Goal: Task Accomplishment & Management: Manage account settings

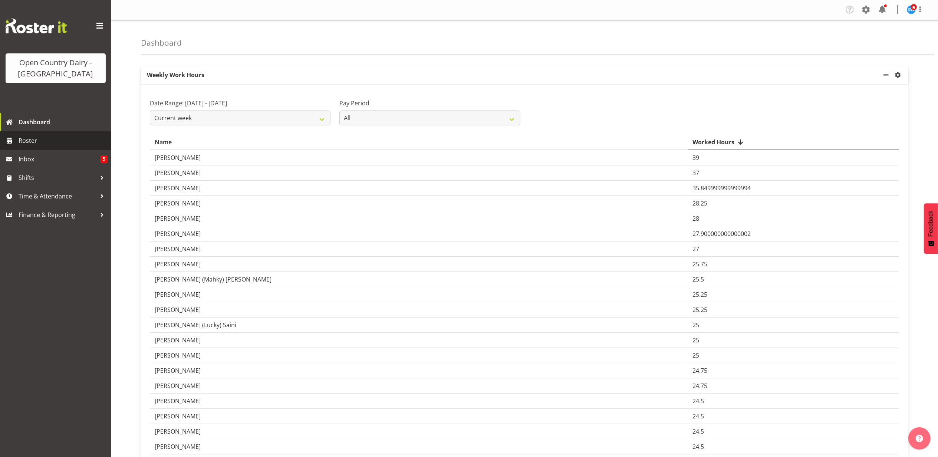
click at [30, 140] on span "Roster" at bounding box center [63, 140] width 89 height 11
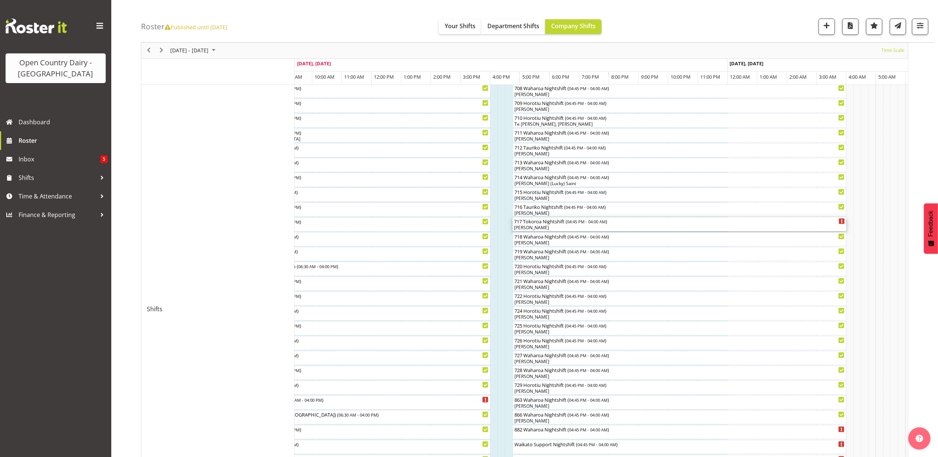
click at [540, 229] on div "[PERSON_NAME]" at bounding box center [679, 227] width 331 height 7
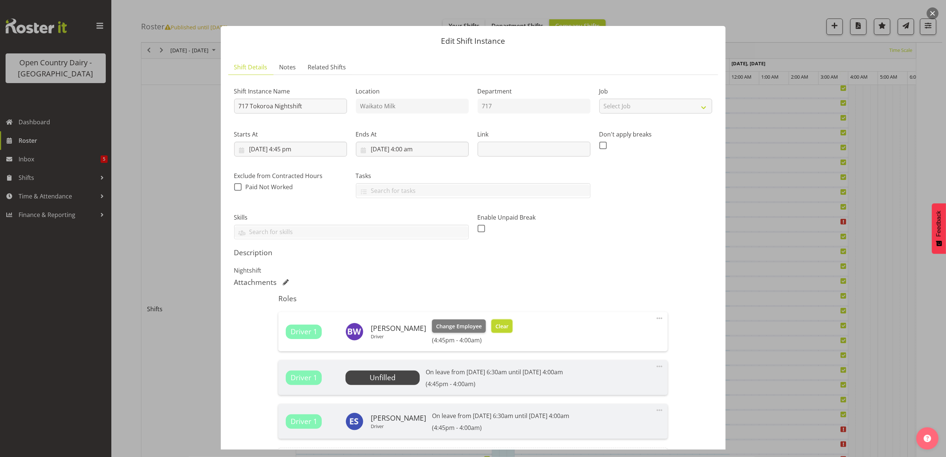
click at [502, 325] on button "Clear" at bounding box center [501, 325] width 21 height 13
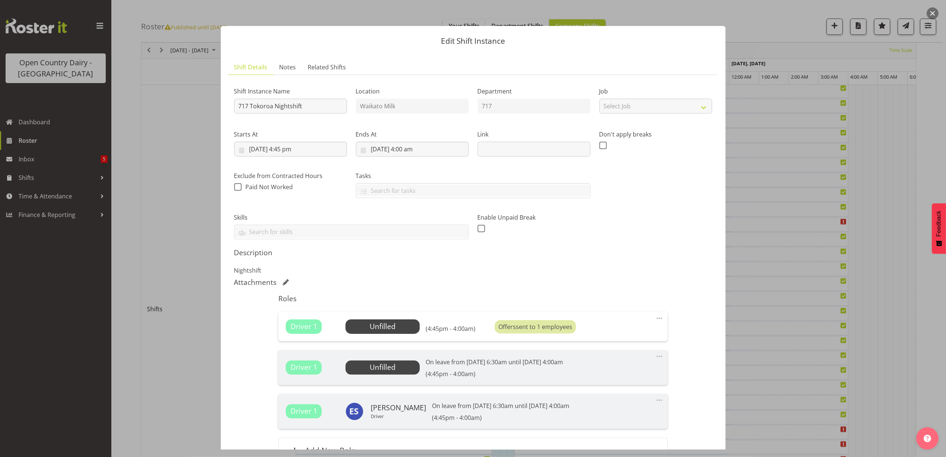
click at [655, 358] on span at bounding box center [659, 356] width 9 height 9
click at [389, 331] on span "Select Employee" at bounding box center [382, 326] width 55 height 11
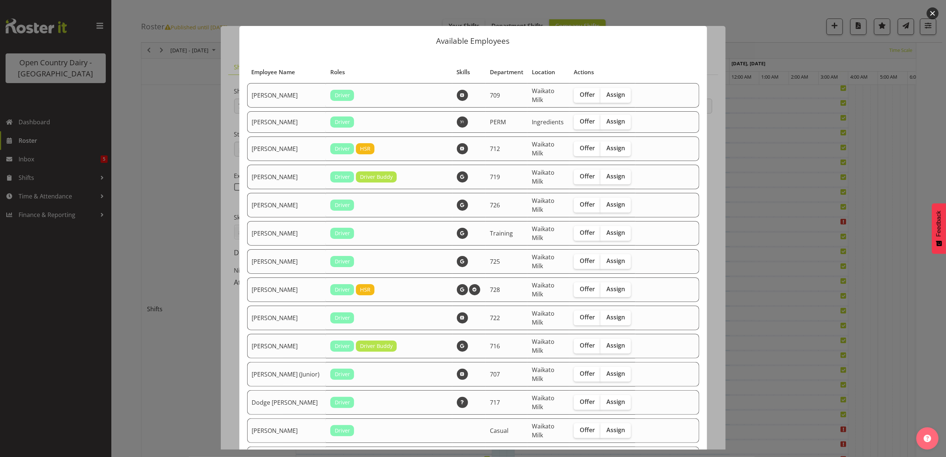
click at [194, 174] on div at bounding box center [473, 228] width 946 height 457
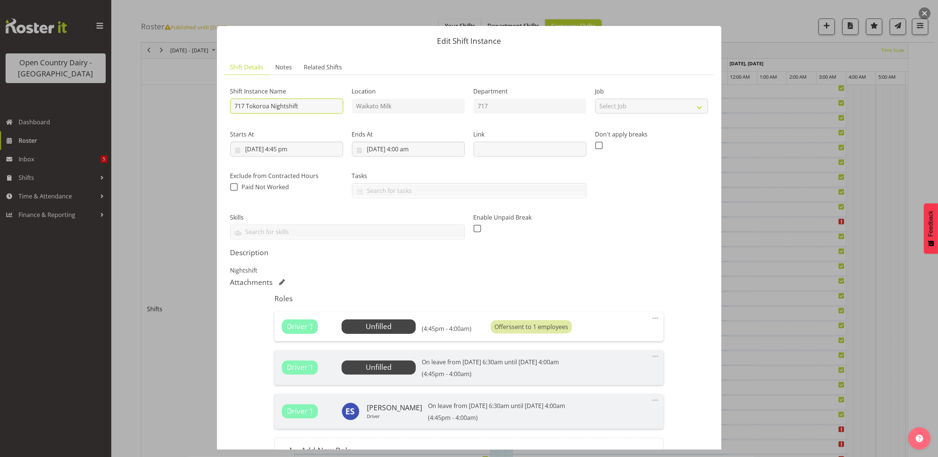
drag, startPoint x: 269, startPoint y: 106, endPoint x: 245, endPoint y: 118, distance: 26.7
click at [245, 118] on div "Shift Instance Name 717 Tokoroa Nightshift" at bounding box center [287, 97] width 122 height 43
click at [245, 119] on div "Shift Instance Name 717 Tokoroa Nightshift" at bounding box center [287, 97] width 122 height 43
drag, startPoint x: 268, startPoint y: 105, endPoint x: 246, endPoint y: 121, distance: 27.4
click at [246, 121] on div "Shift Instance Name 717 Tokoroa Nightshift Location [GEOGRAPHIC_DATA] Milk Depa…" at bounding box center [469, 160] width 487 height 168
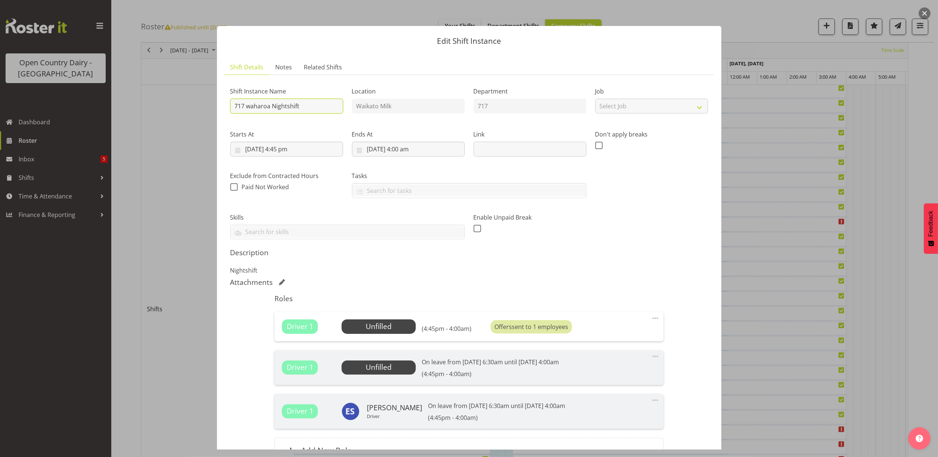
type input "717 waharoa Nightshift"
drag, startPoint x: 261, startPoint y: 107, endPoint x: 177, endPoint y: 69, distance: 92.5
click at [177, 69] on div at bounding box center [469, 228] width 938 height 457
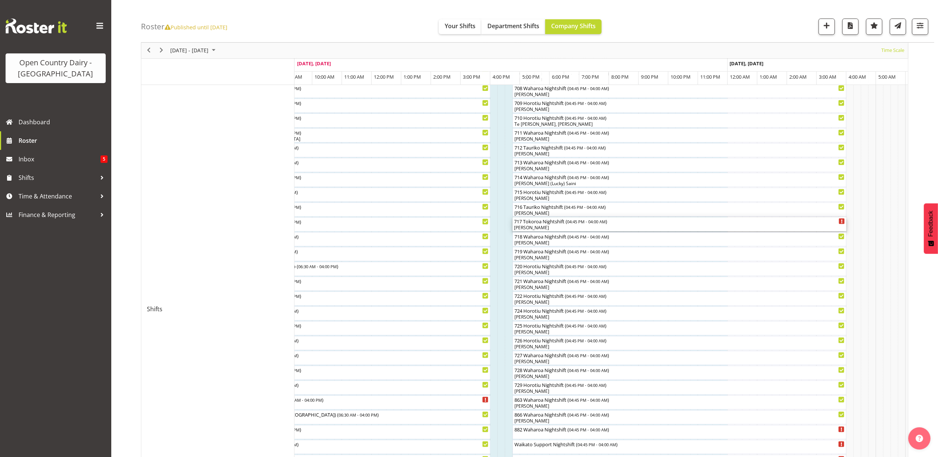
click at [533, 226] on div "[PERSON_NAME]" at bounding box center [679, 227] width 331 height 7
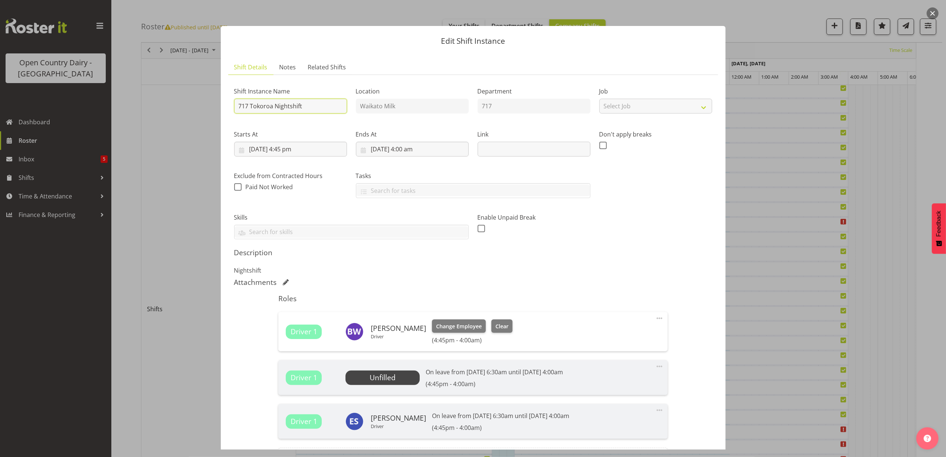
drag, startPoint x: 274, startPoint y: 107, endPoint x: 251, endPoint y: 115, distance: 24.4
click at [251, 115] on div "Shift Instance Name 717 Tokoroa Nightshift" at bounding box center [291, 97] width 122 height 43
type input "717 WaharoaNightshift"
click at [496, 324] on span "Clear" at bounding box center [501, 326] width 13 height 8
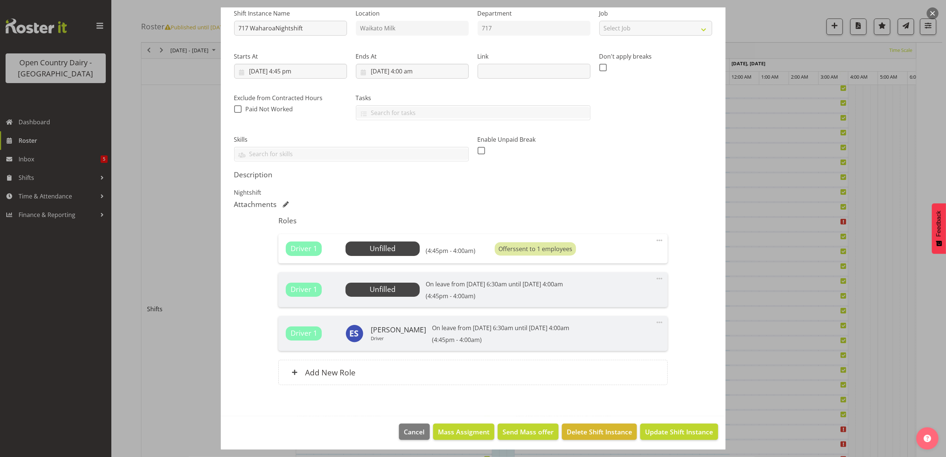
scroll to position [80, 0]
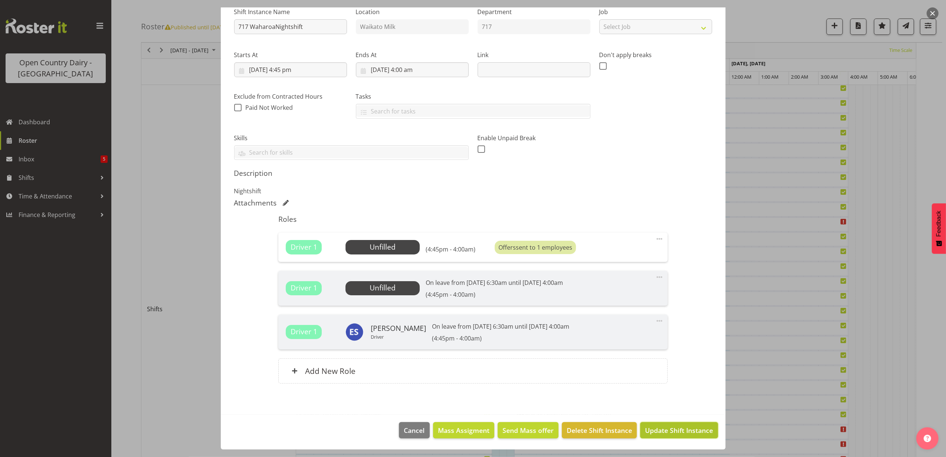
click at [667, 431] on span "Update Shift Instance" at bounding box center [679, 430] width 68 height 10
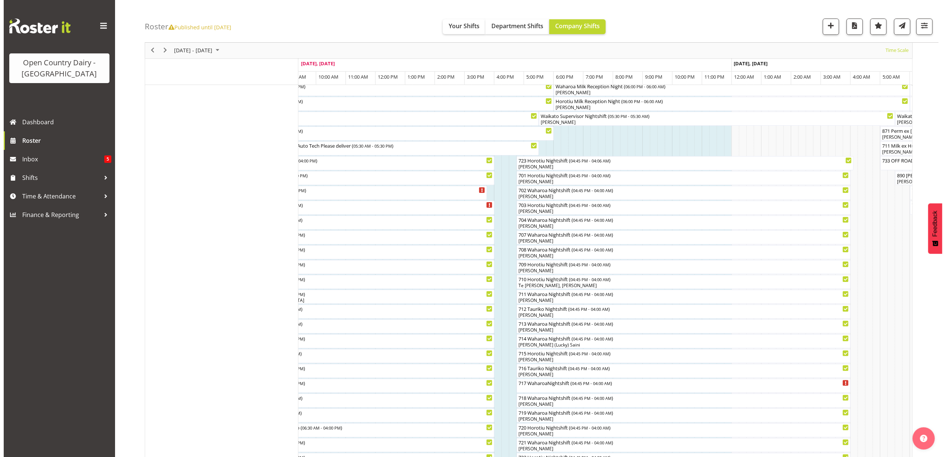
scroll to position [49, 0]
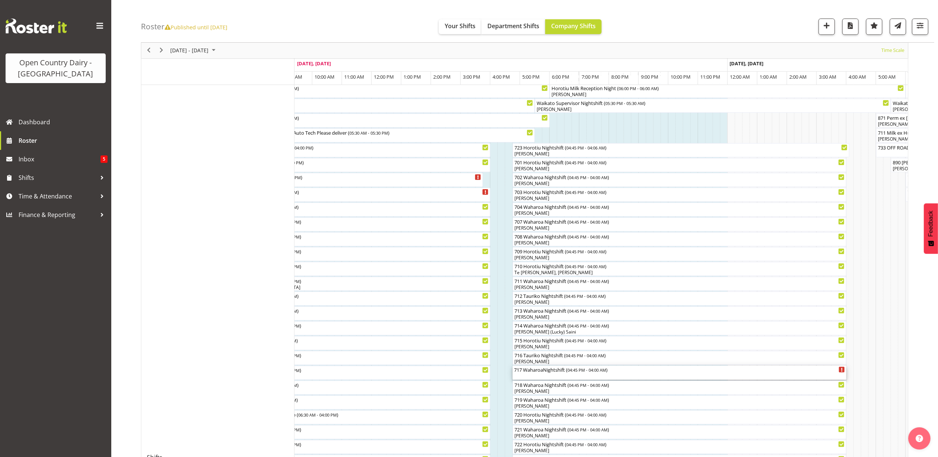
click at [532, 378] on div "717 WaharoaNightshift ( 04:45 PM - 04:00 AM )" at bounding box center [679, 373] width 331 height 14
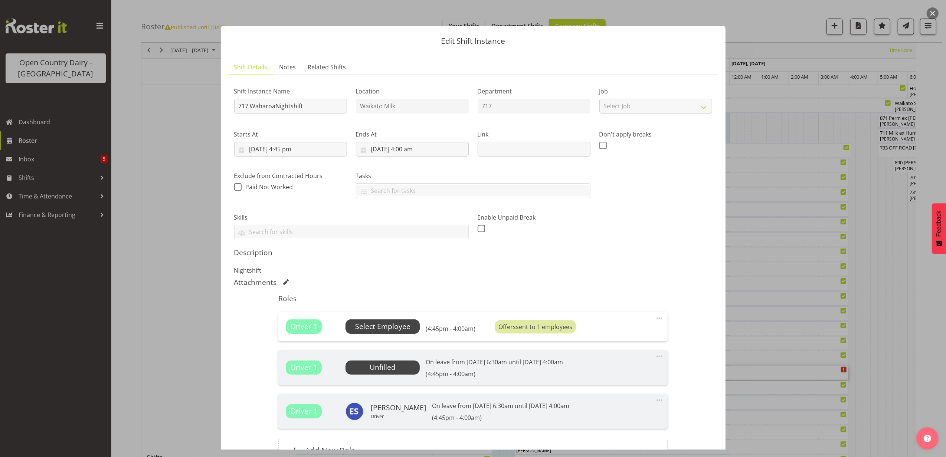
click at [390, 327] on span "Select Employee" at bounding box center [382, 326] width 55 height 11
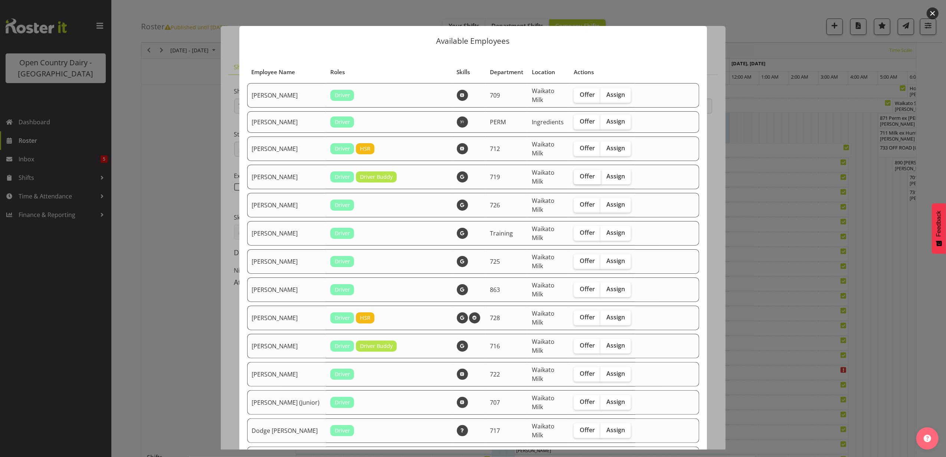
click at [579, 177] on span "Offer" at bounding box center [586, 175] width 15 height 7
click at [575, 177] on input "Offer" at bounding box center [575, 176] width 5 height 5
checkbox input "true"
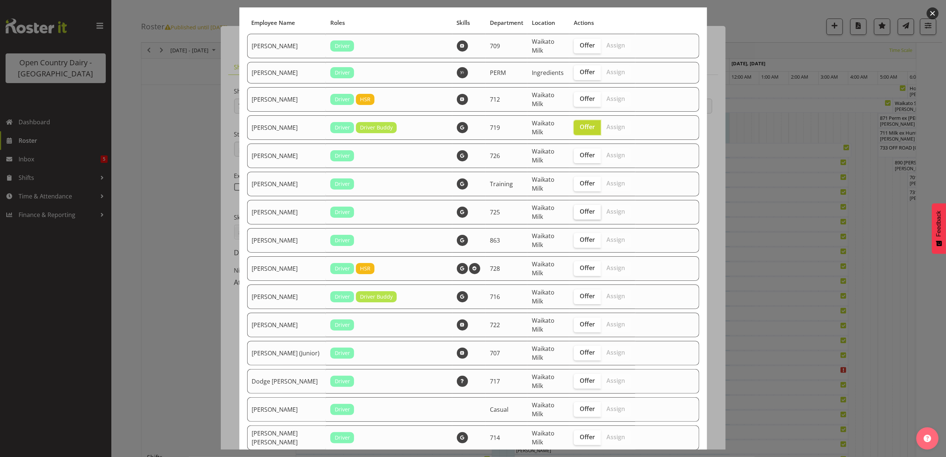
click at [579, 213] on span "Offer" at bounding box center [586, 211] width 15 height 7
click at [573, 213] on input "Offer" at bounding box center [575, 211] width 5 height 5
checkbox input "true"
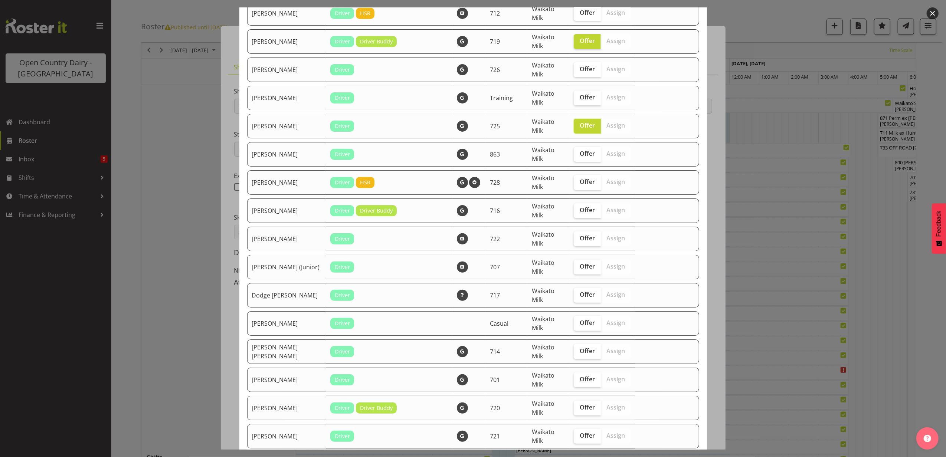
scroll to position [148, 0]
